Goal: Task Accomplishment & Management: Manage account settings

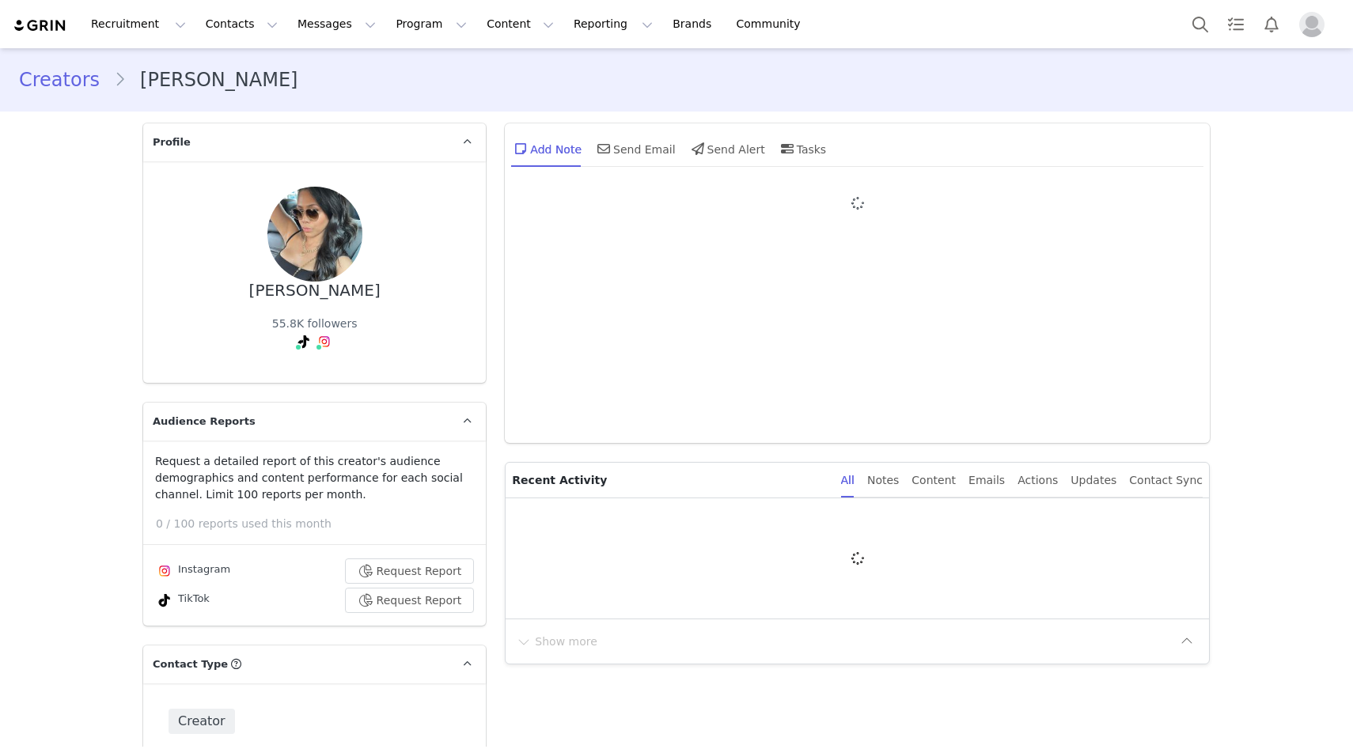
type input "+1 ([GEOGRAPHIC_DATA])"
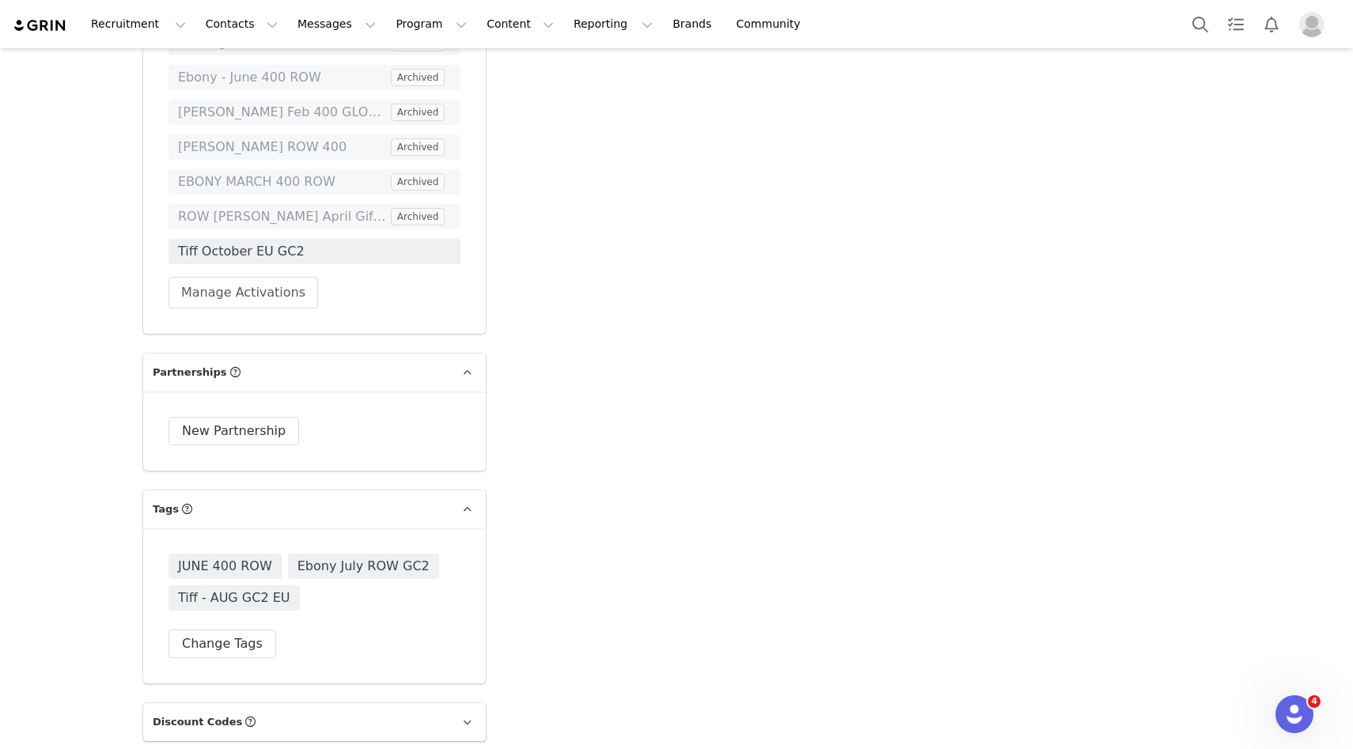
scroll to position [3525, 0]
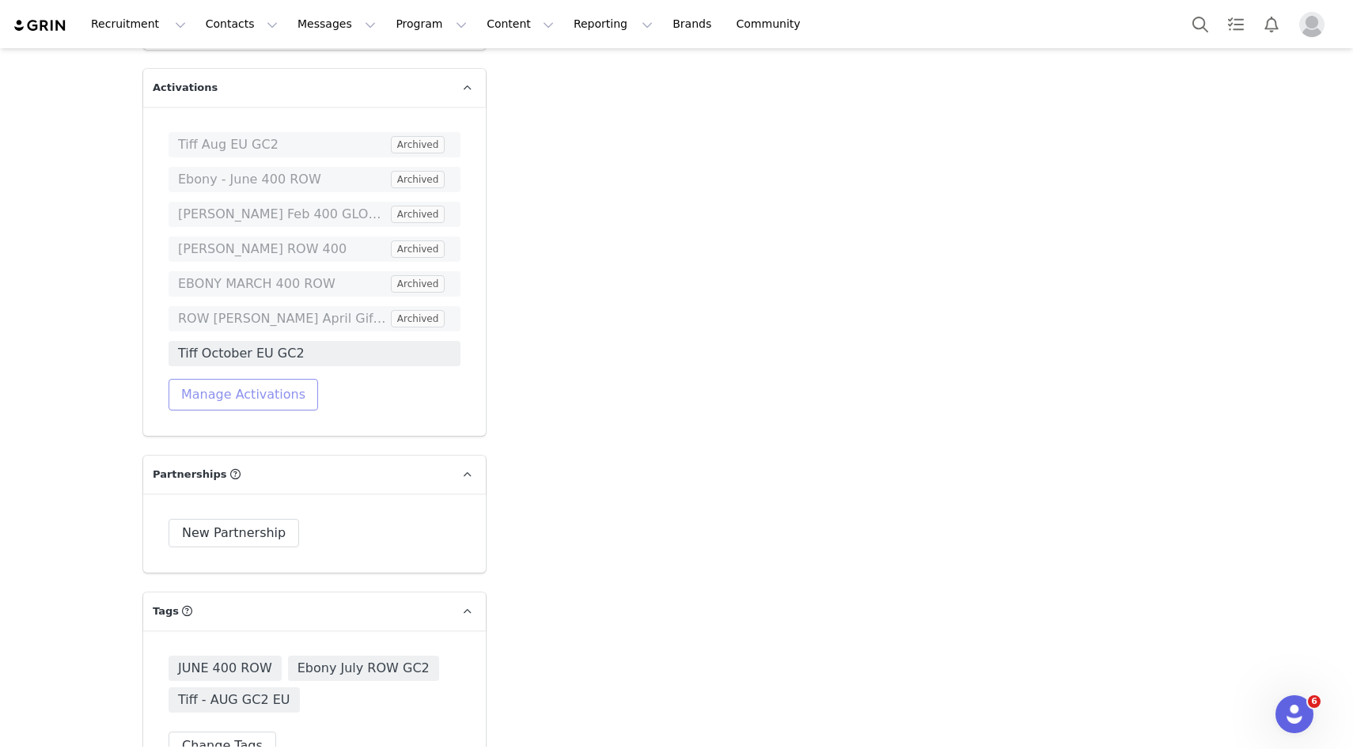
click at [208, 411] on button "Manage Activations" at bounding box center [244, 395] width 150 height 32
click at [322, 434] on div "Tiff Aug EU GC2 Archived Ebony - June 400 ROW Archived BRIANNA Feb 400 GLOBAL A…" at bounding box center [314, 271] width 343 height 329
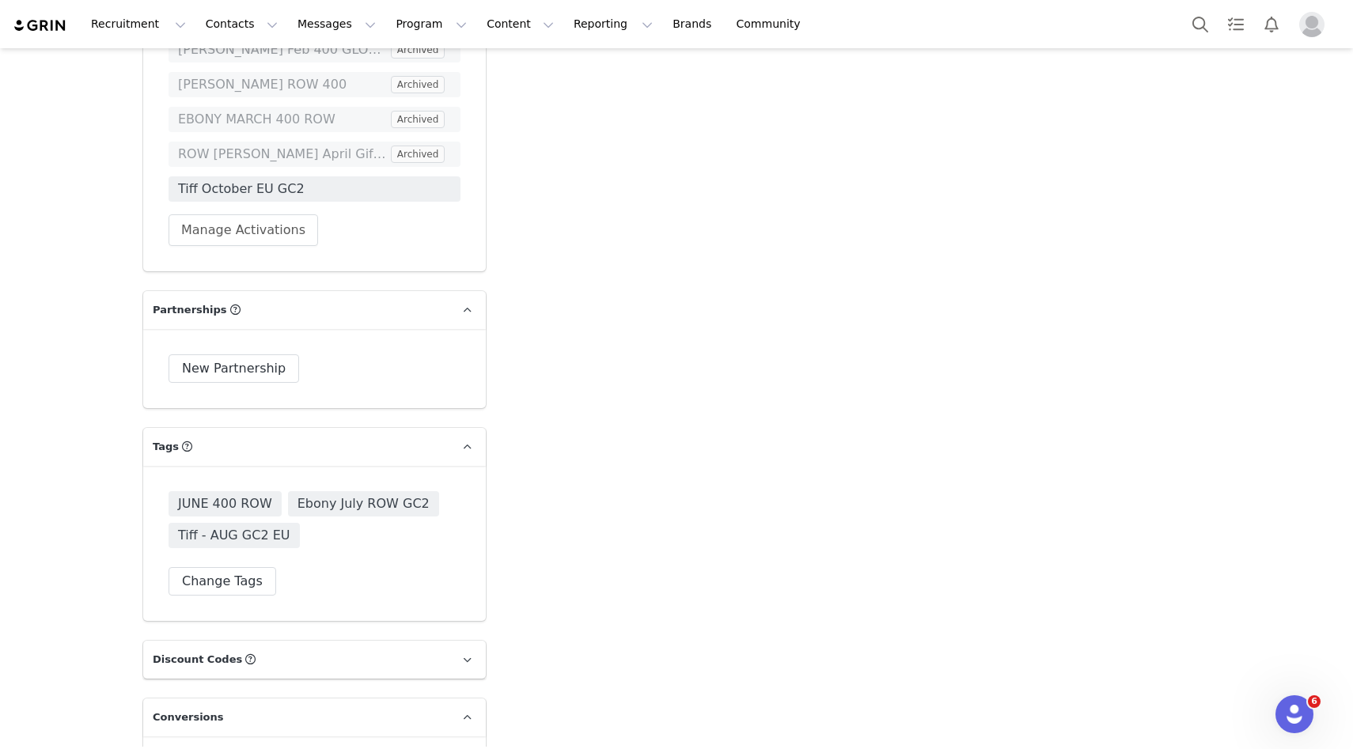
scroll to position [3728, 0]
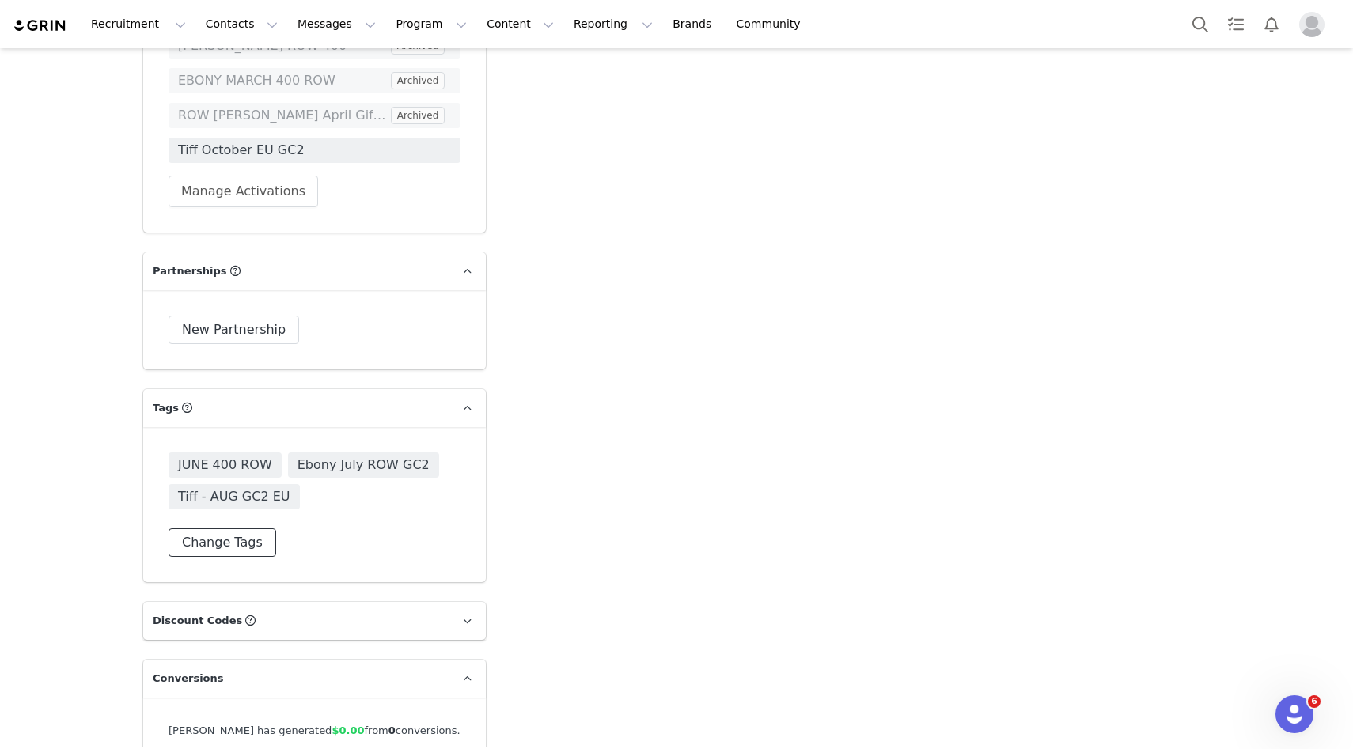
click at [217, 551] on button "Change Tags" at bounding box center [223, 543] width 108 height 28
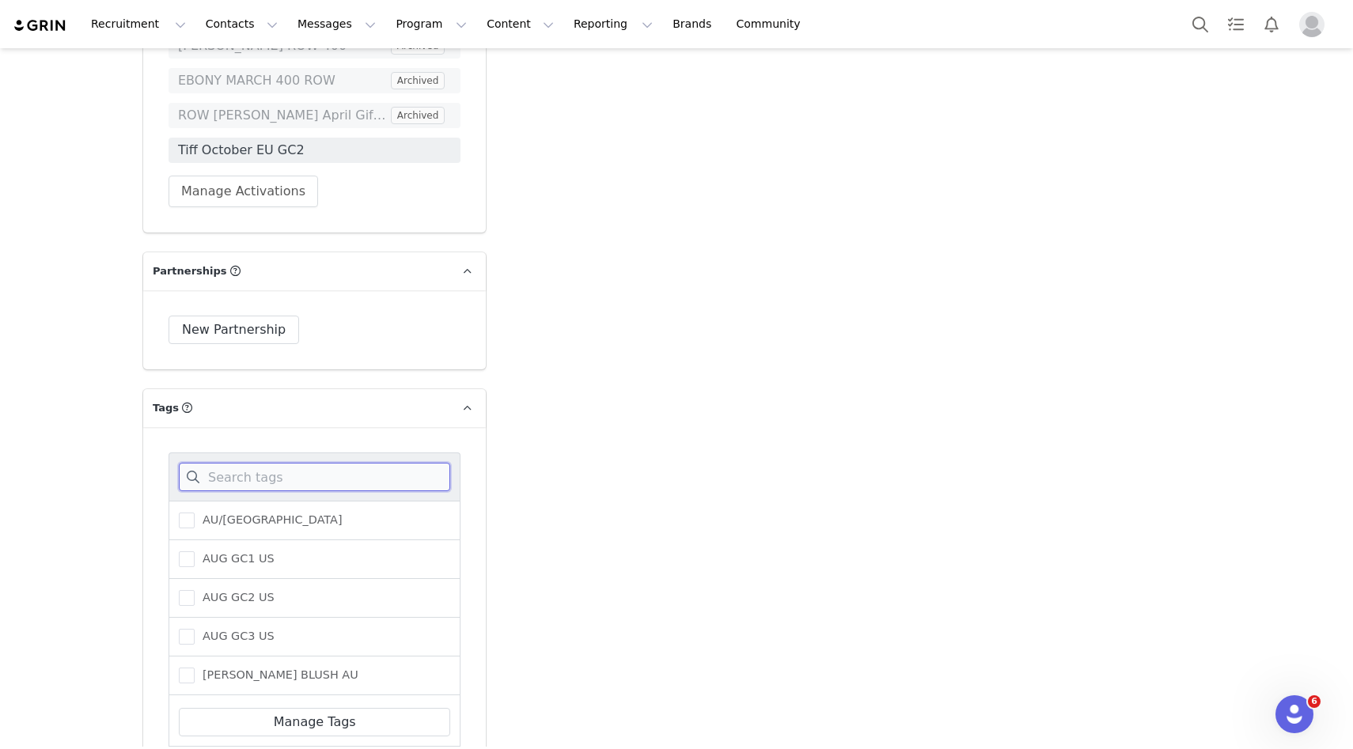
click at [233, 491] on input at bounding box center [314, 477] width 271 height 28
type input "CA"
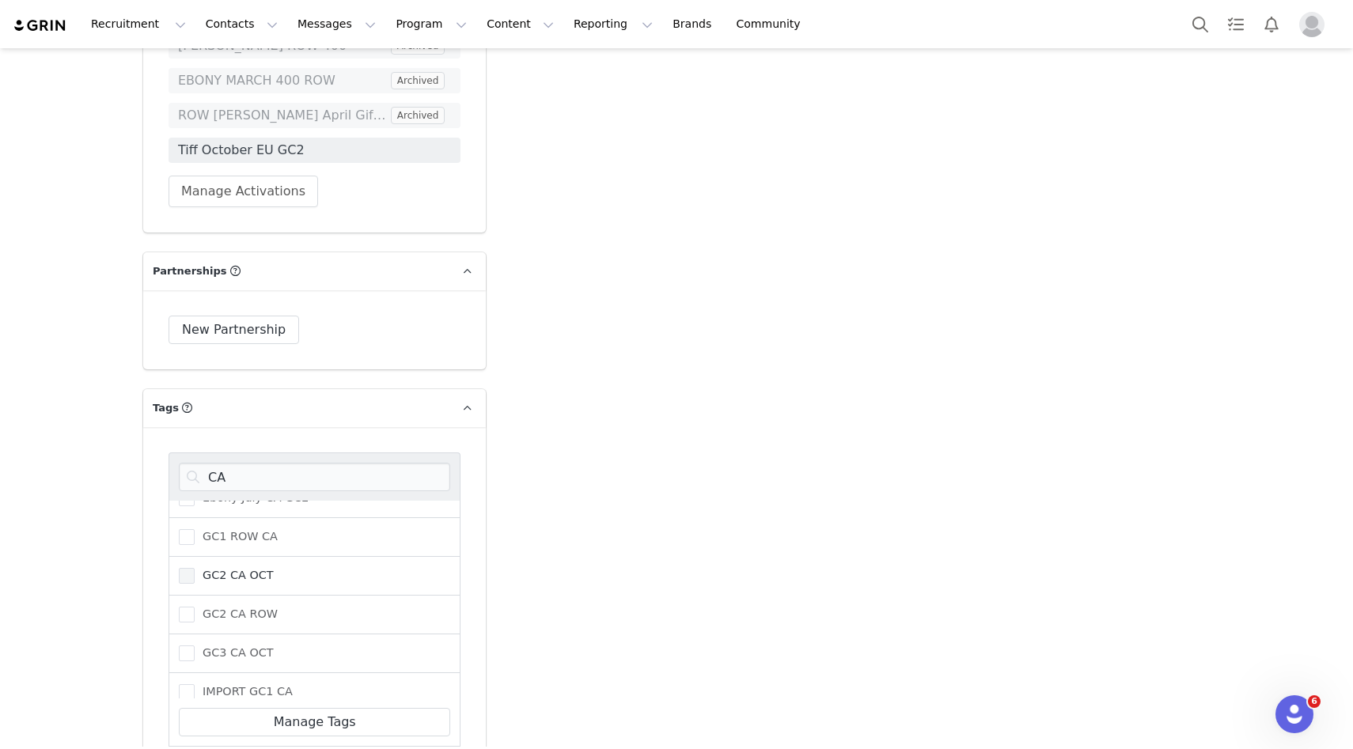
click at [244, 583] on span "GC2 CA OCT" at bounding box center [234, 575] width 79 height 15
click at [195, 568] on input "GC2 CA OCT" at bounding box center [195, 568] width 0 height 0
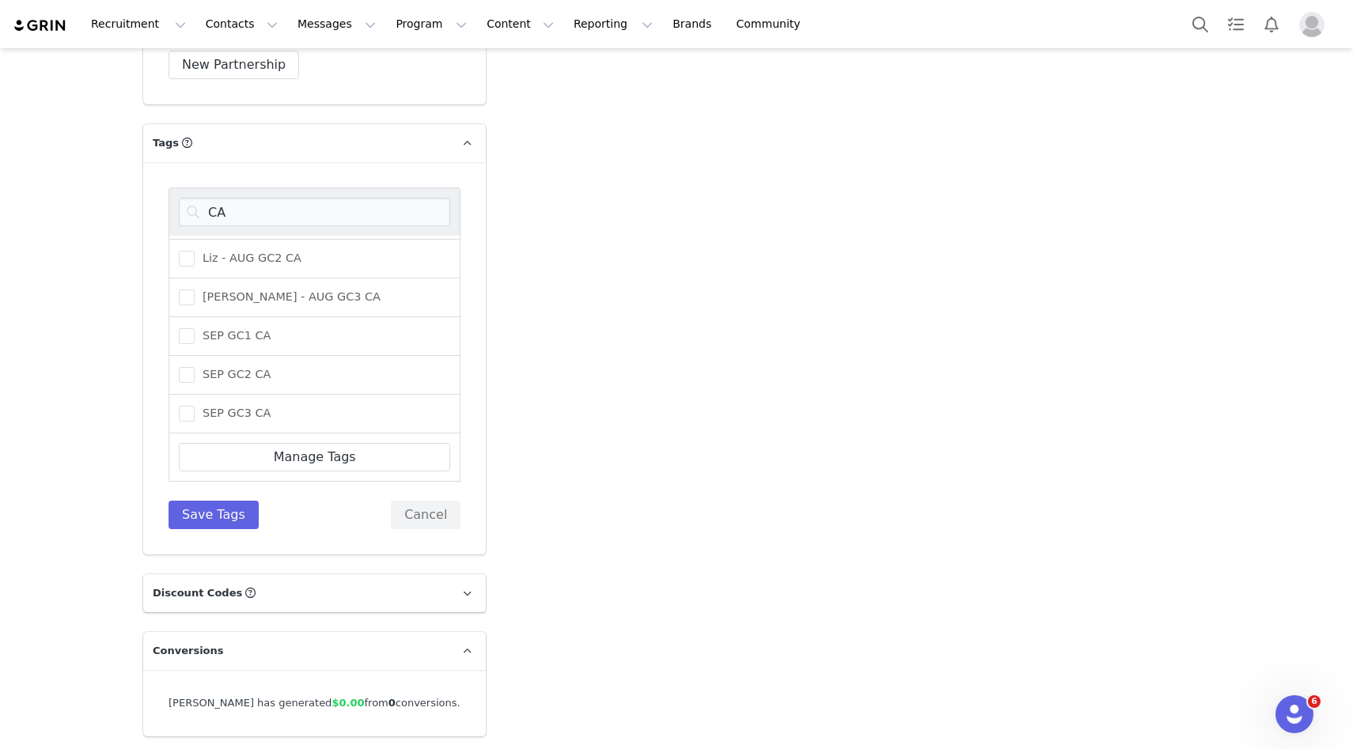
click at [152, 550] on div "CA CA NOV GC1 CA NOV GC2 CA NOV GC3 delicate days Ebony July CA GC2 GC1 ROW CA …" at bounding box center [314, 358] width 343 height 392
click at [188, 550] on div "CA CA NOV GC1 CA NOV GC2 CA NOV GC3 delicate days Ebony July CA GC2 GC1 ROW CA …" at bounding box center [314, 358] width 343 height 392
click at [212, 521] on button "Save Tags" at bounding box center [214, 515] width 90 height 28
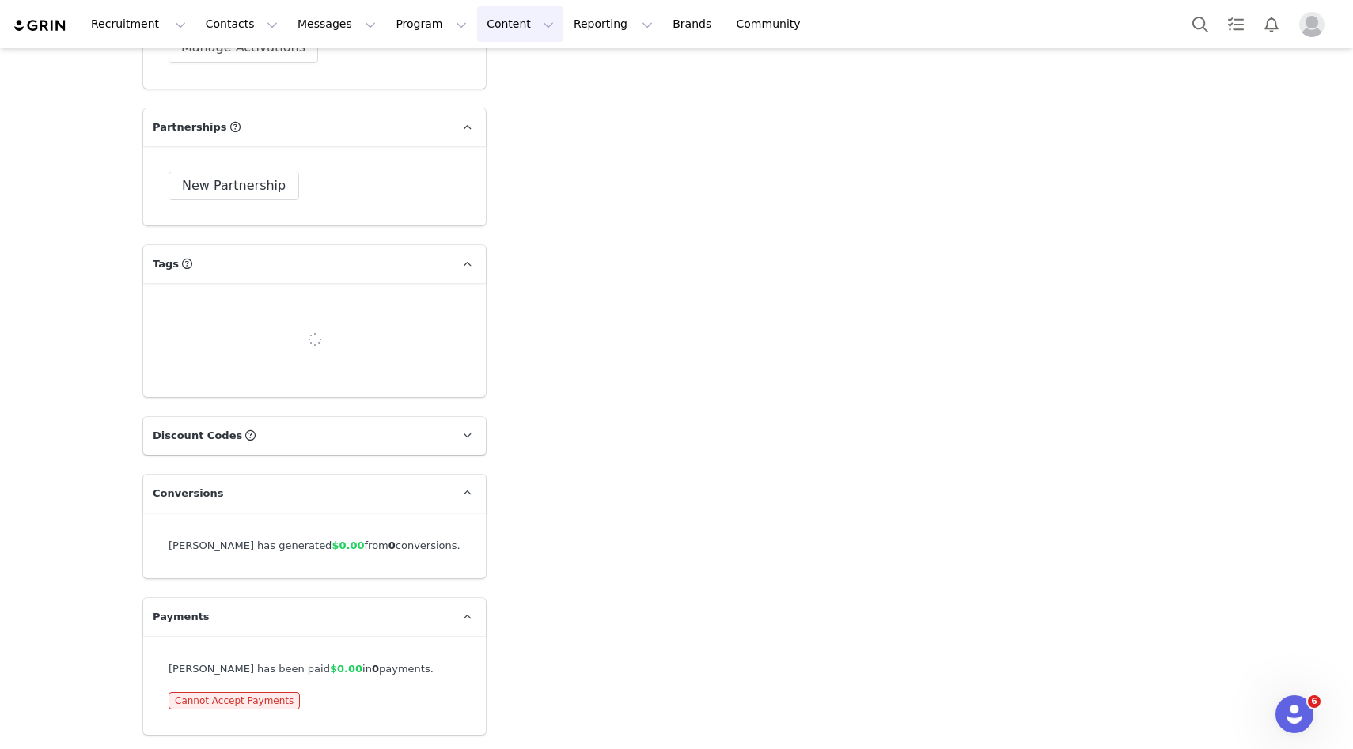
scroll to position [3931, 0]
